Goal: Task Accomplishment & Management: Use online tool/utility

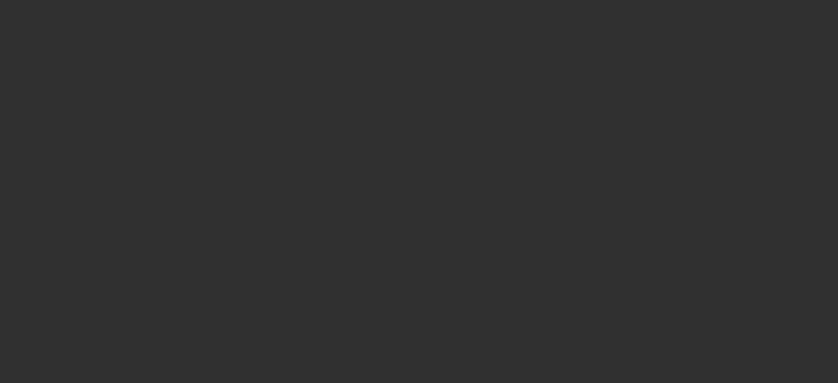
select select "10"
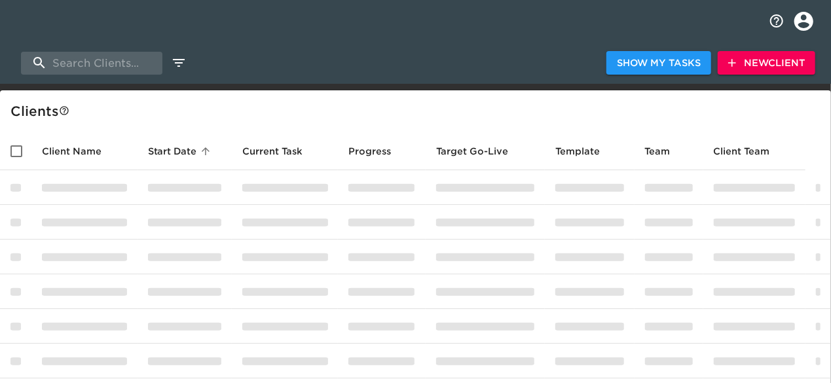
click at [786, 60] on span "New Client" at bounding box center [766, 63] width 77 height 16
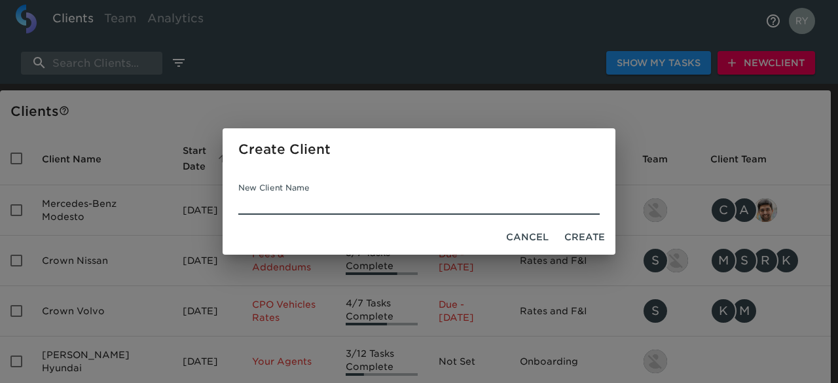
paste input "Danbury Kia"
type input "Danbury Kia"
click at [594, 237] on span "Create" at bounding box center [585, 237] width 41 height 16
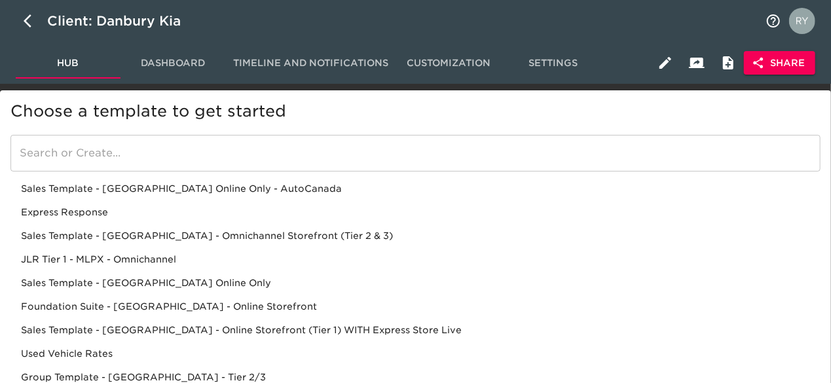
click at [193, 248] on div "Sales Template - [GEOGRAPHIC_DATA] - Omnichannel Storefront (Tier 2 & 3)" at bounding box center [415, 260] width 810 height 24
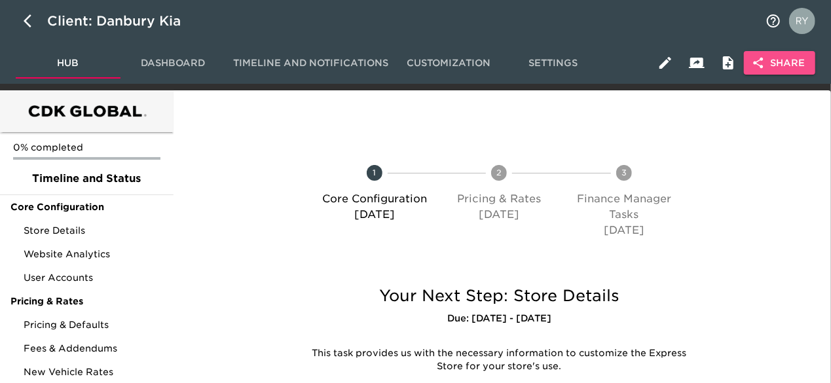
click at [763, 61] on icon "button" at bounding box center [758, 62] width 13 height 13
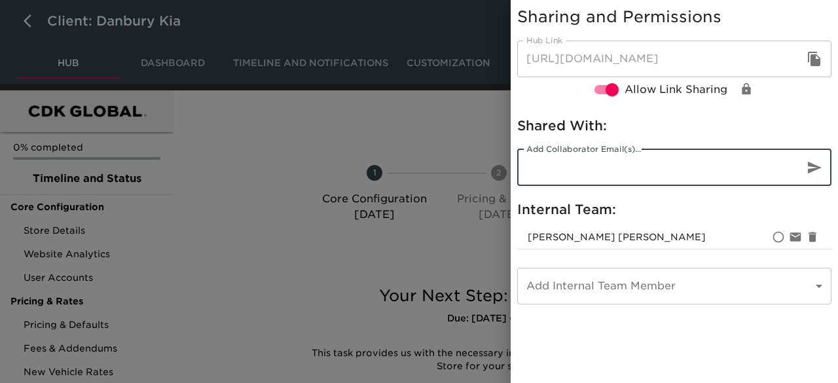
click at [586, 160] on input "email" at bounding box center [655, 167] width 276 height 37
click at [665, 165] on input "email" at bounding box center [655, 167] width 276 height 37
paste input "[EMAIL_ADDRESS][DOMAIN_NAME]"
type input "[EMAIL_ADDRESS][DOMAIN_NAME]"
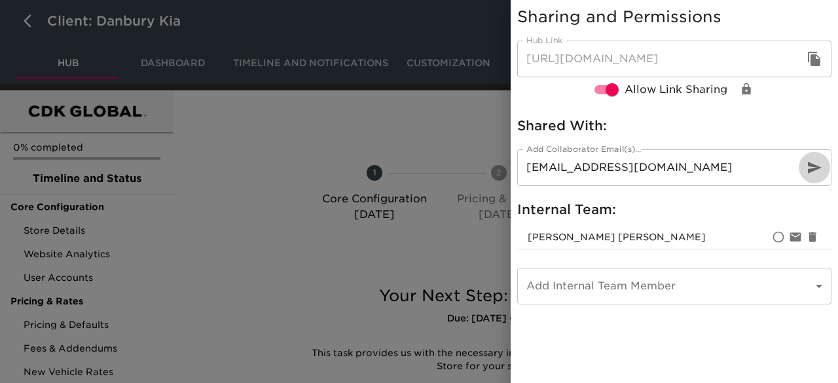
click at [812, 170] on icon "button" at bounding box center [815, 168] width 14 height 12
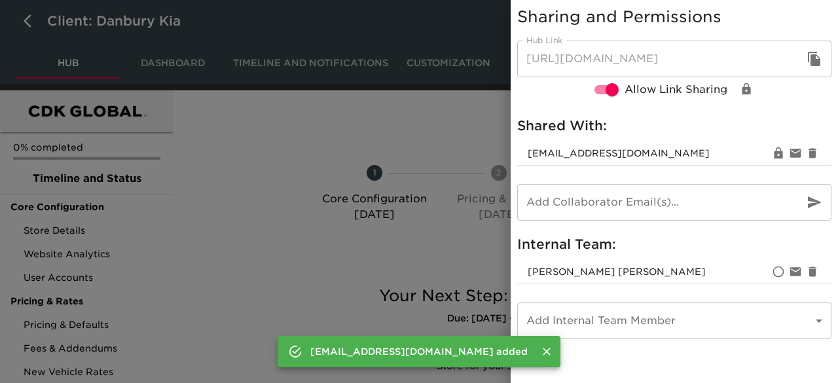
click at [418, 119] on div at bounding box center [419, 191] width 838 height 383
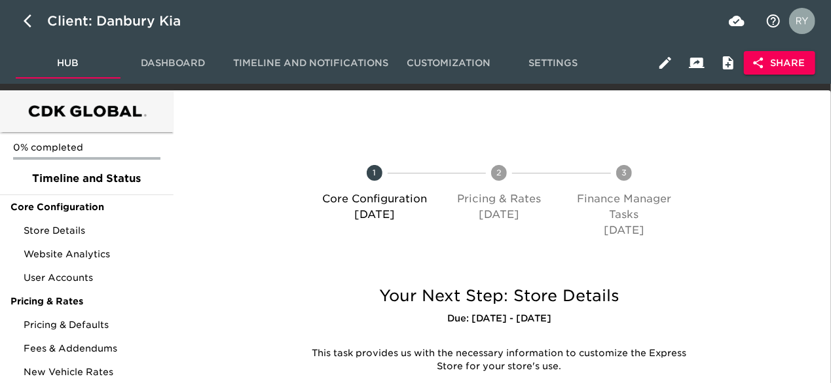
click at [763, 61] on icon "button" at bounding box center [758, 62] width 13 height 13
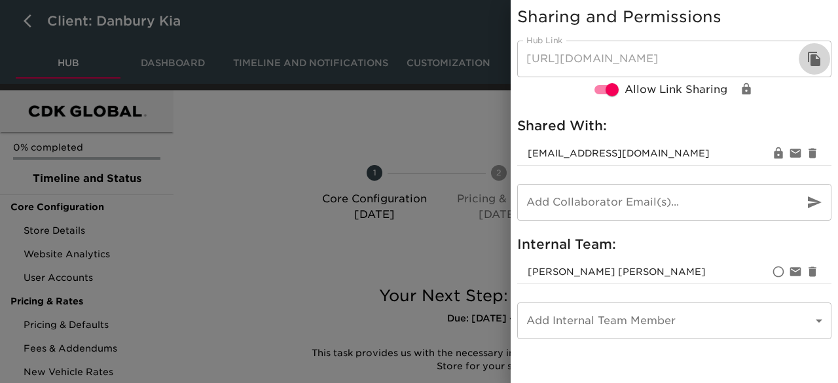
click at [811, 58] on icon "button" at bounding box center [814, 59] width 12 height 14
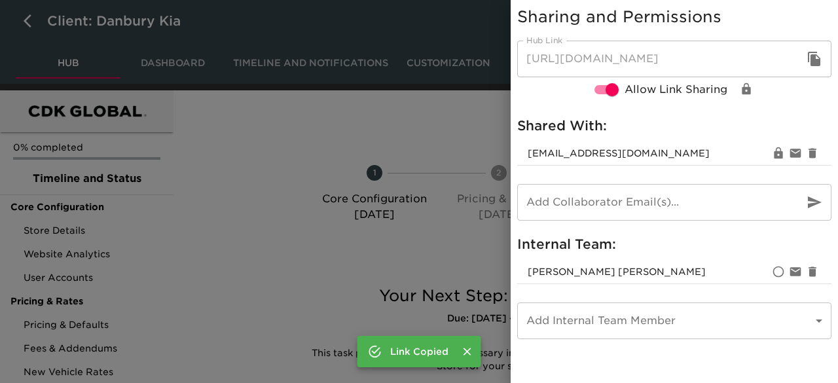
click at [232, 128] on div at bounding box center [419, 191] width 838 height 383
